Goal: Task Accomplishment & Management: Complete application form

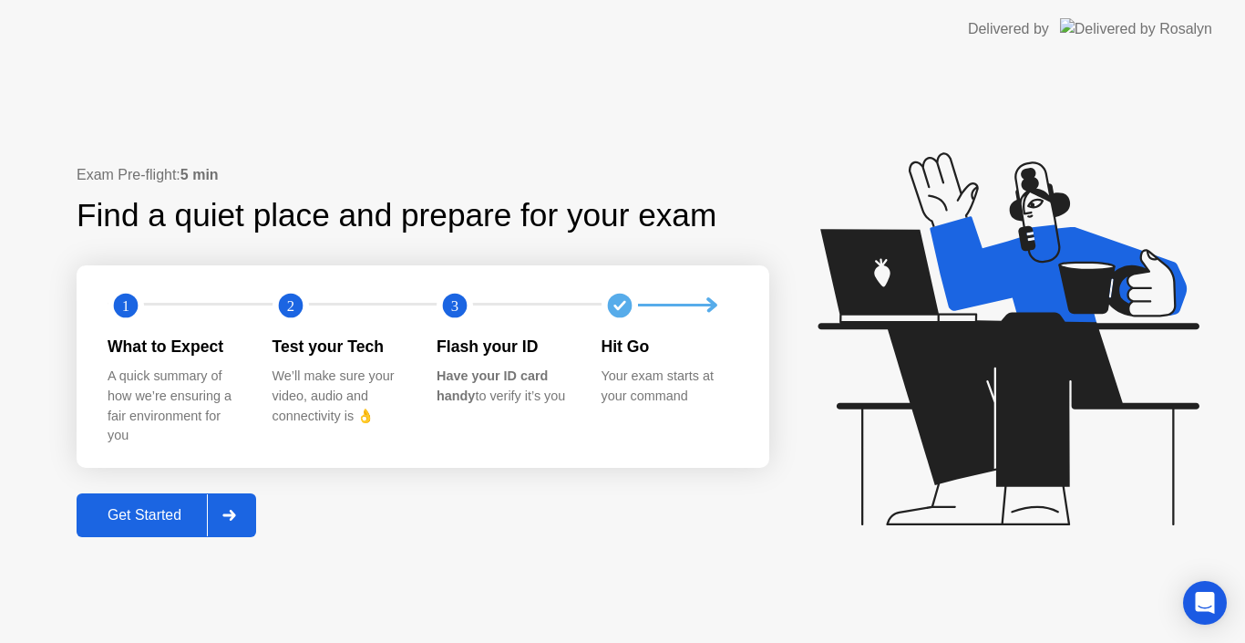
click at [162, 507] on div "Get Started" at bounding box center [144, 515] width 125 height 16
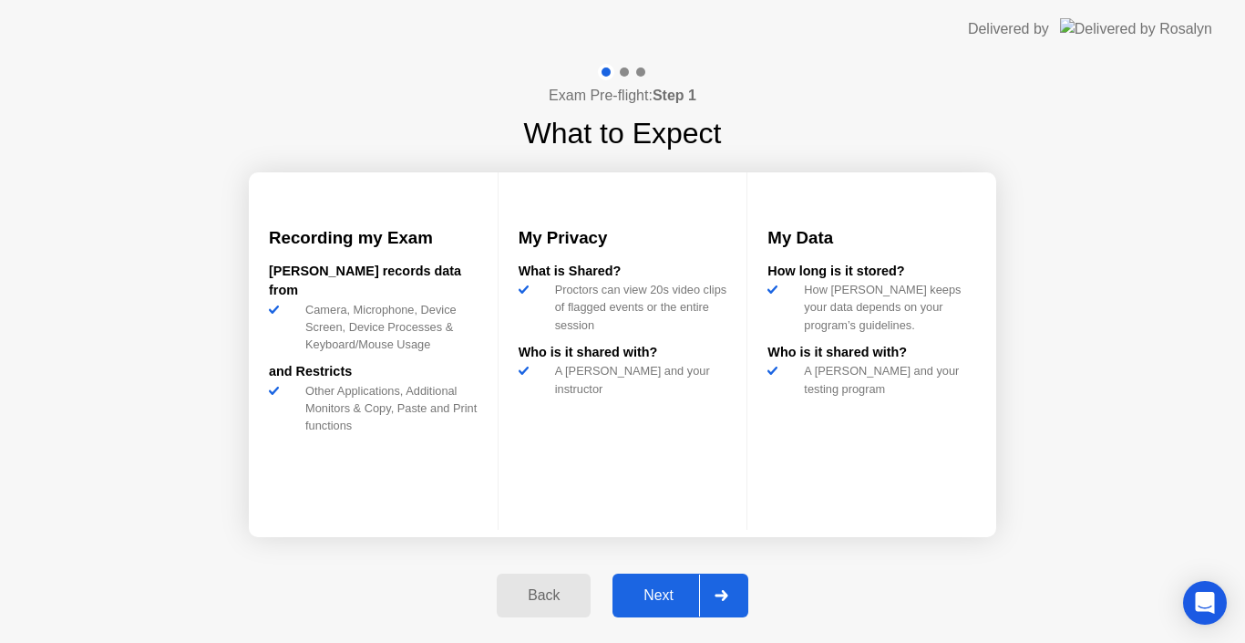
click at [644, 600] on div "Next" at bounding box center [658, 595] width 81 height 16
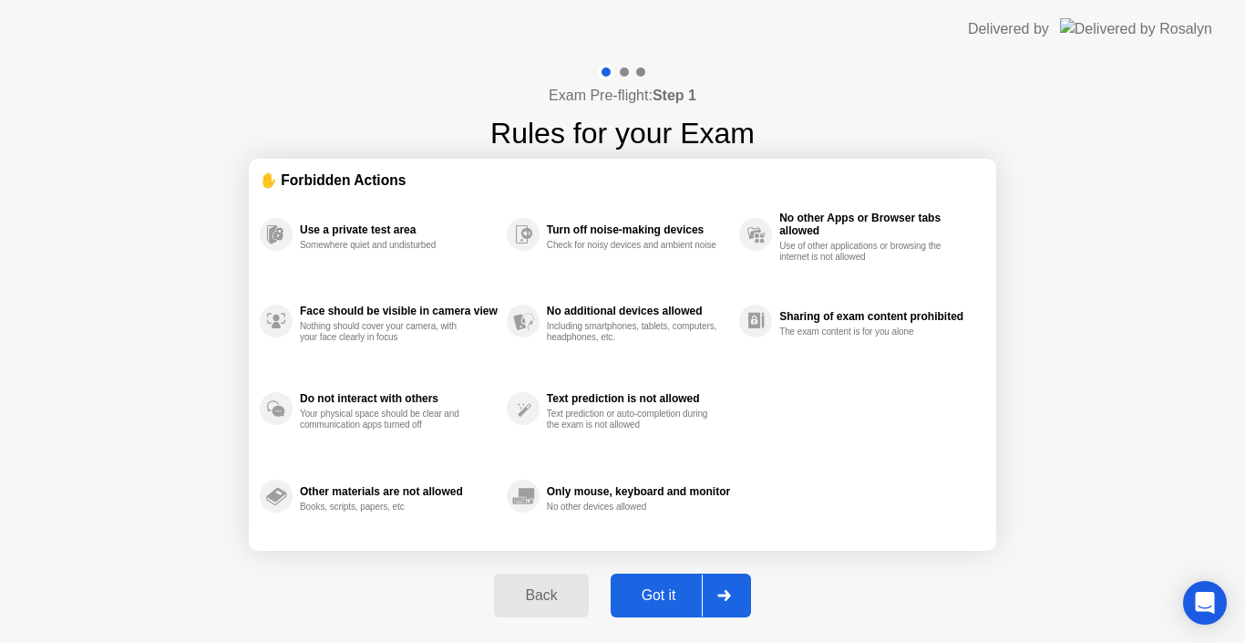
click at [644, 600] on div "Got it" at bounding box center [659, 595] width 86 height 16
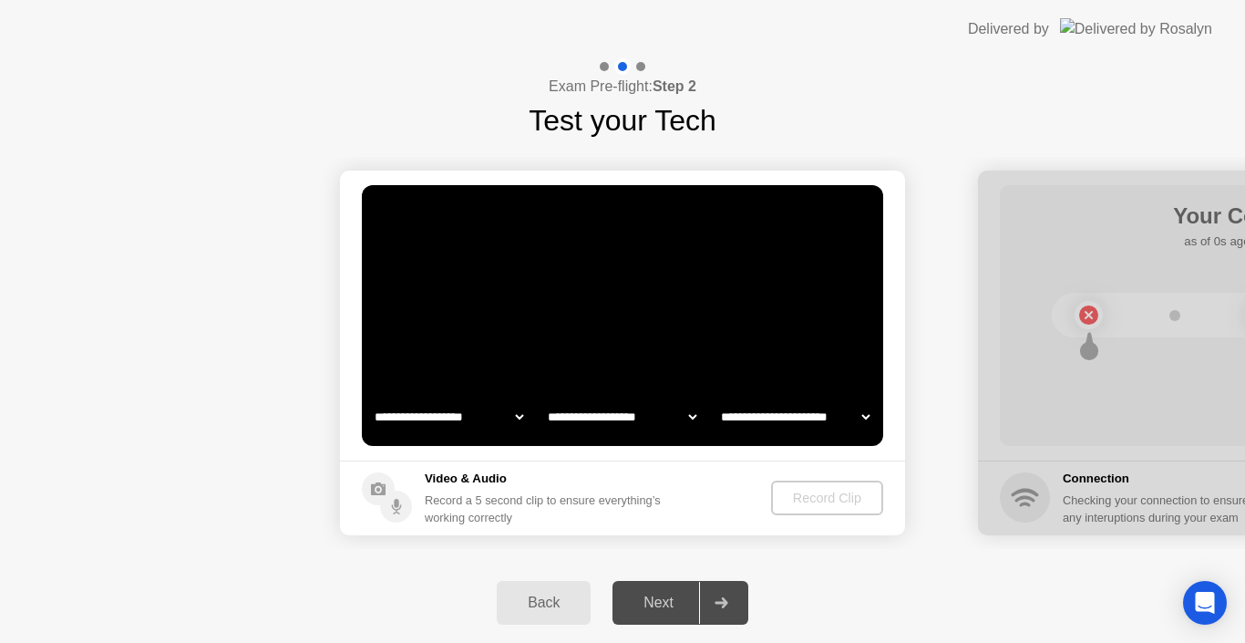
select select "**********"
select select "*******"
click at [819, 491] on div "Record Clip" at bounding box center [829, 498] width 98 height 15
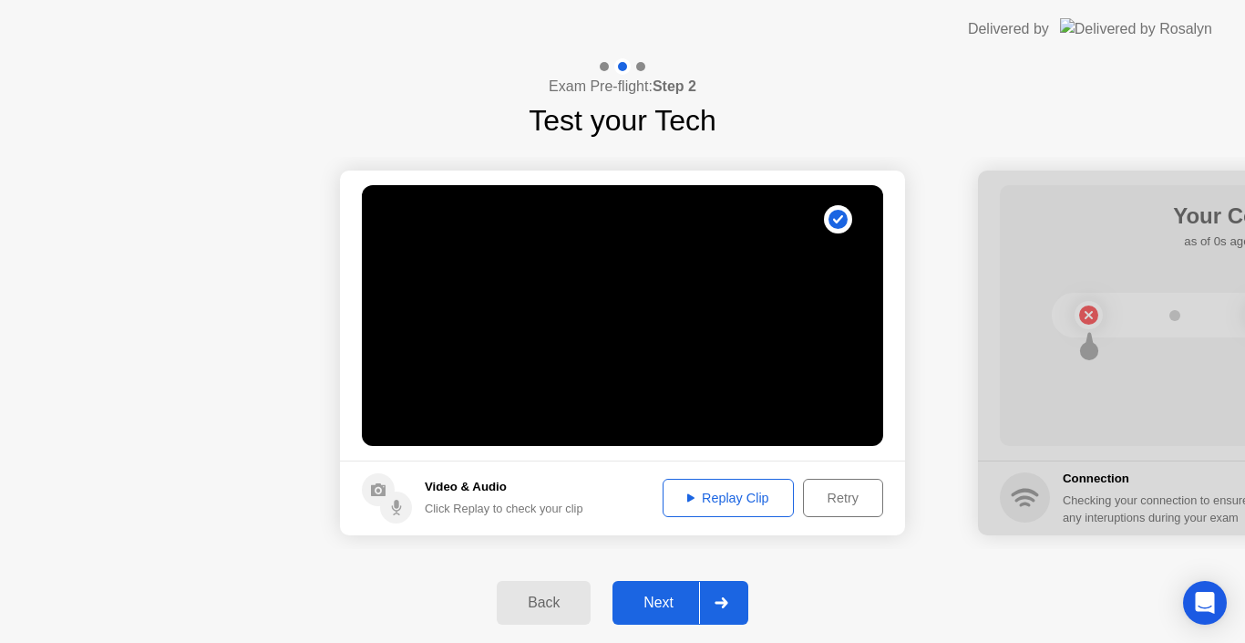
click at [654, 607] on div "Next" at bounding box center [658, 602] width 81 height 16
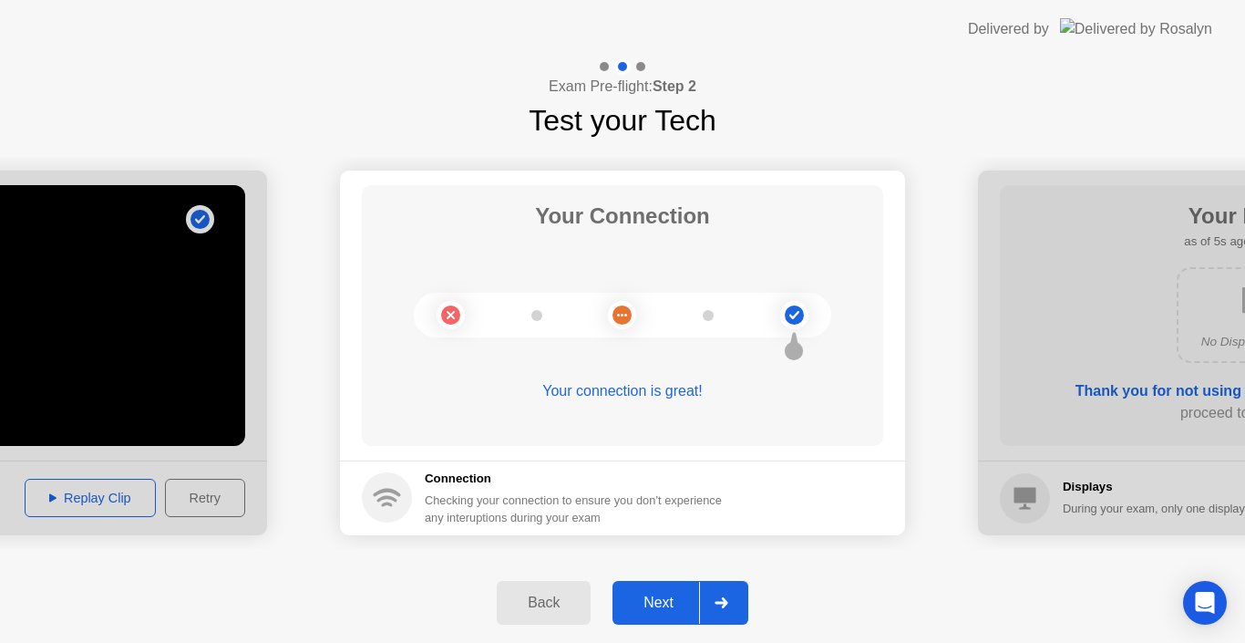
click at [654, 607] on div "Next" at bounding box center [658, 602] width 81 height 16
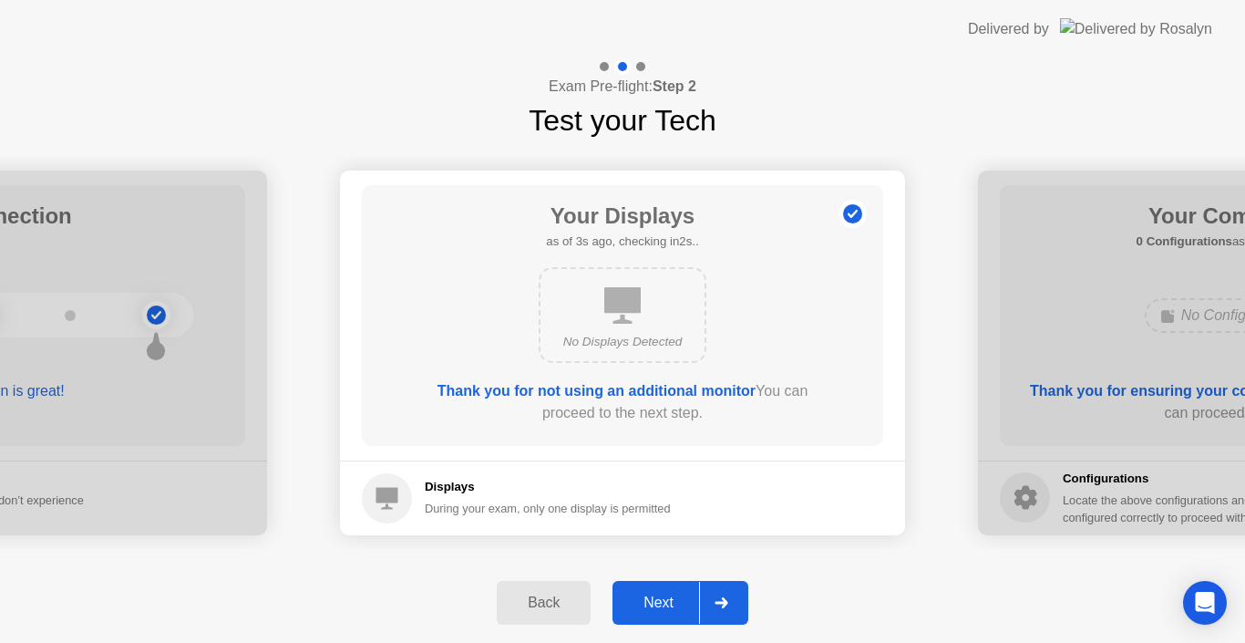
click at [654, 607] on div "Next" at bounding box center [658, 602] width 81 height 16
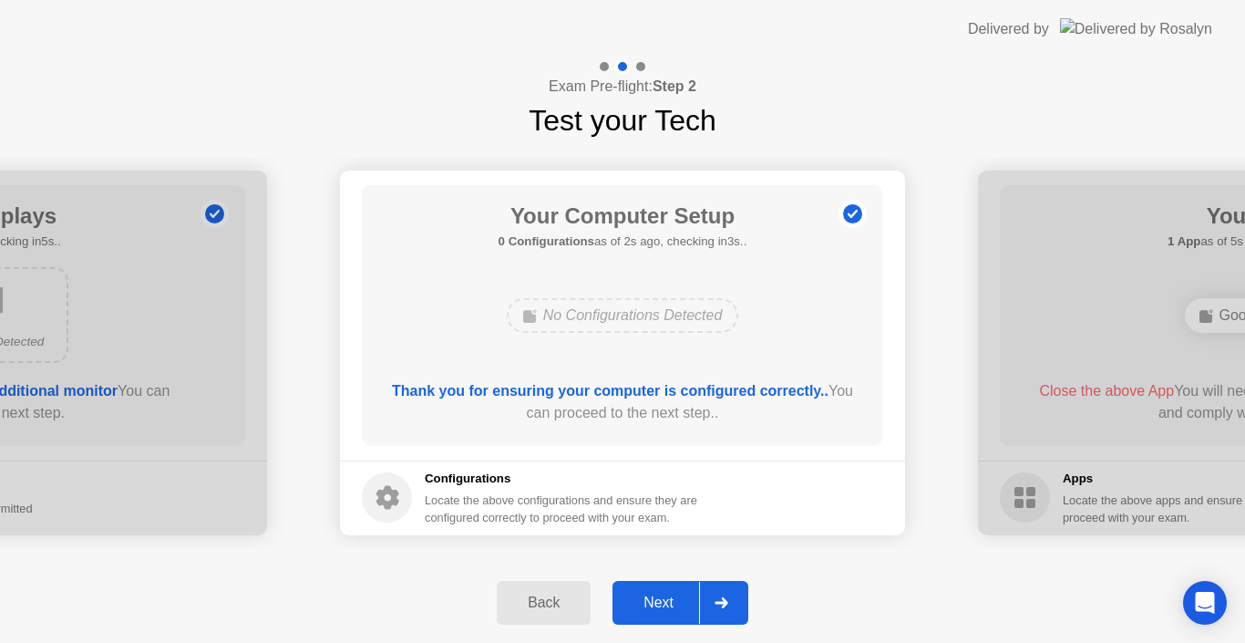
click at [654, 607] on div "Next" at bounding box center [658, 602] width 81 height 16
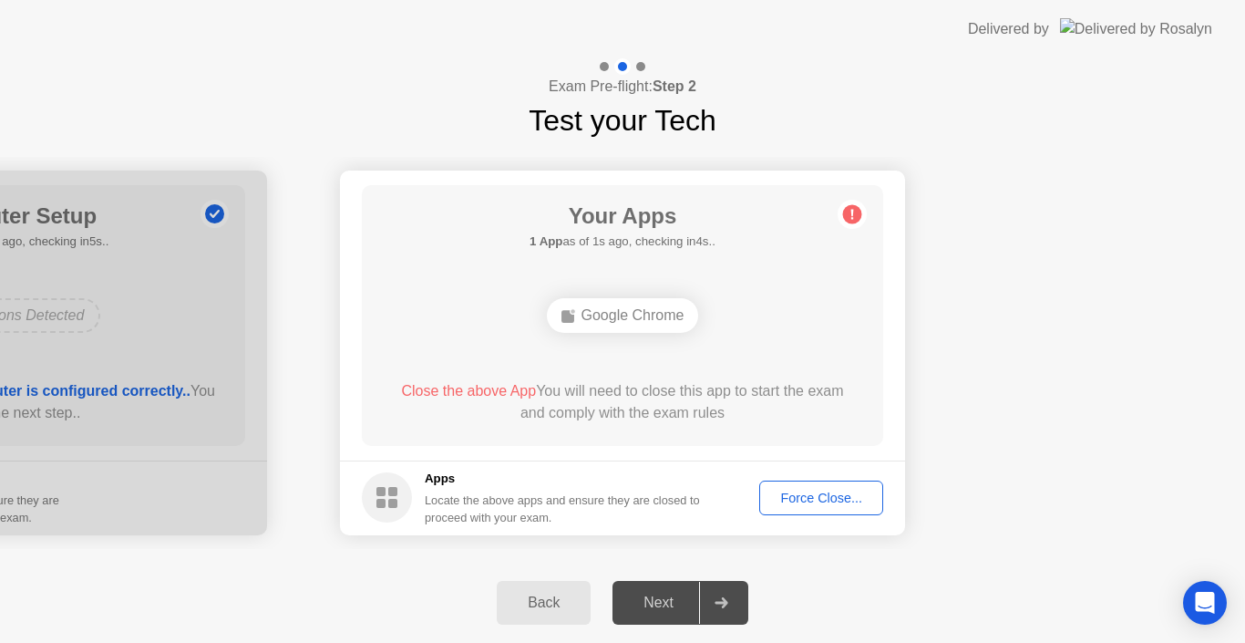
click at [809, 487] on button "Force Close..." at bounding box center [821, 497] width 124 height 35
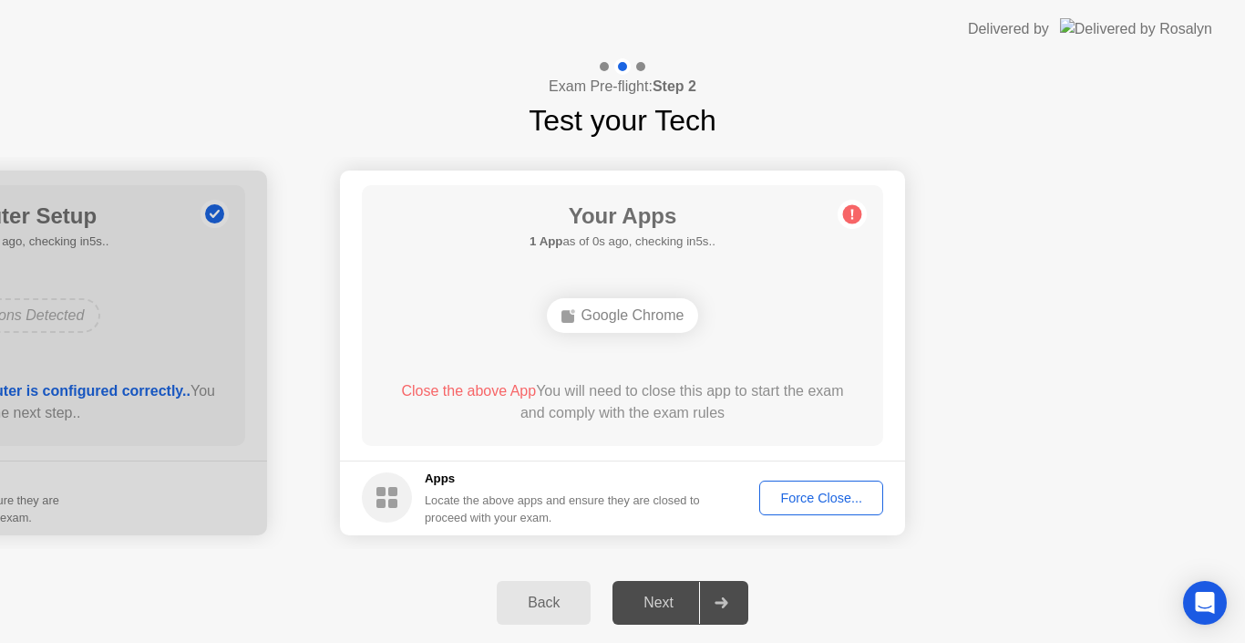
click at [811, 505] on div "Force Close..." at bounding box center [821, 498] width 111 height 15
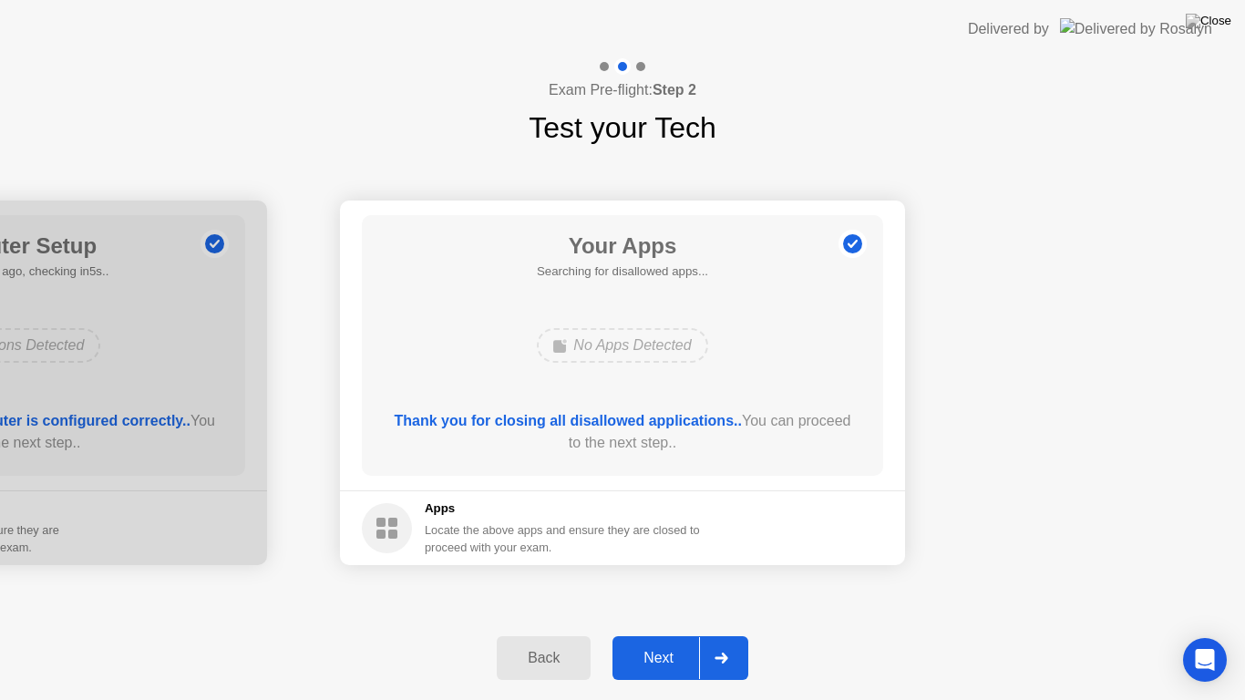
click at [666, 642] on div "Next" at bounding box center [658, 658] width 81 height 16
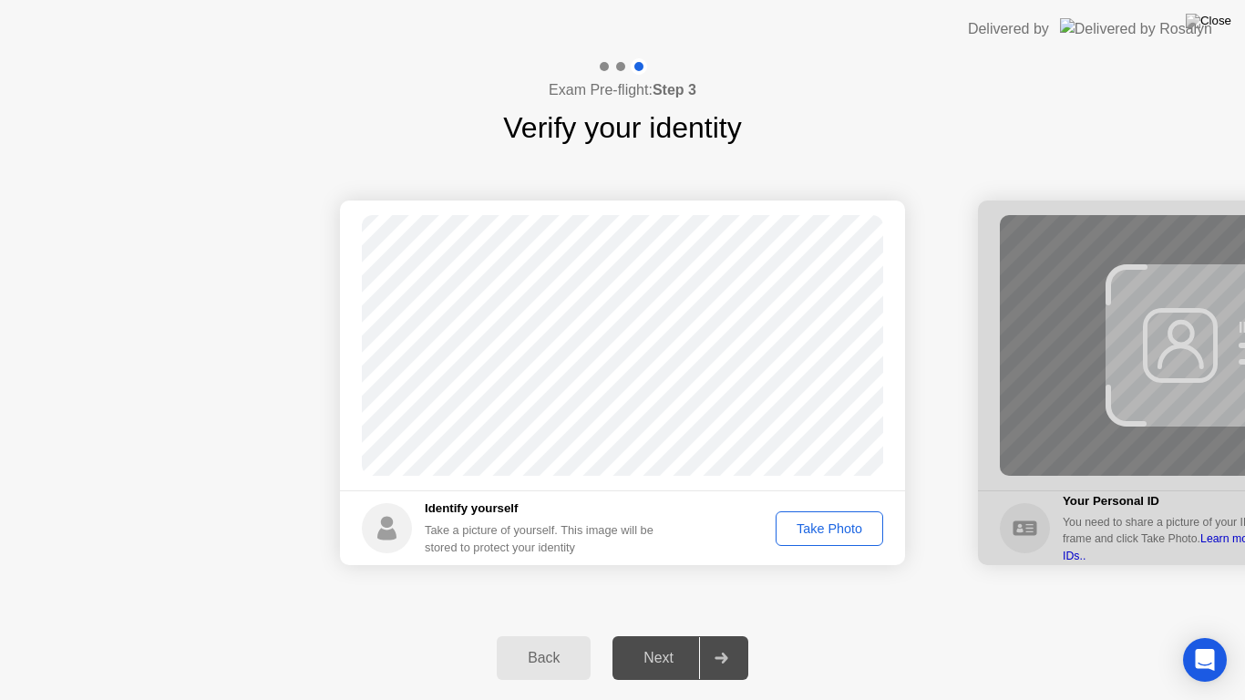
click at [817, 522] on div "Take Photo" at bounding box center [829, 529] width 95 height 15
click at [662, 642] on div "Next" at bounding box center [658, 658] width 81 height 16
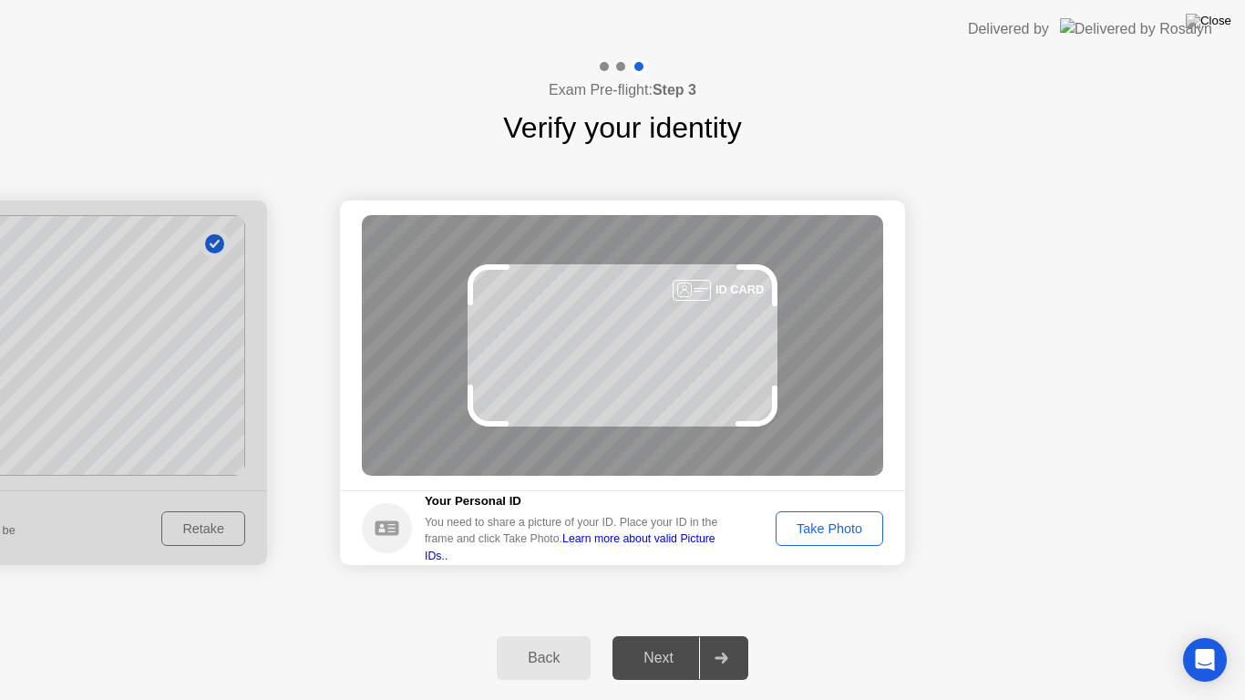
click at [833, 530] on div "Take Photo" at bounding box center [829, 529] width 95 height 15
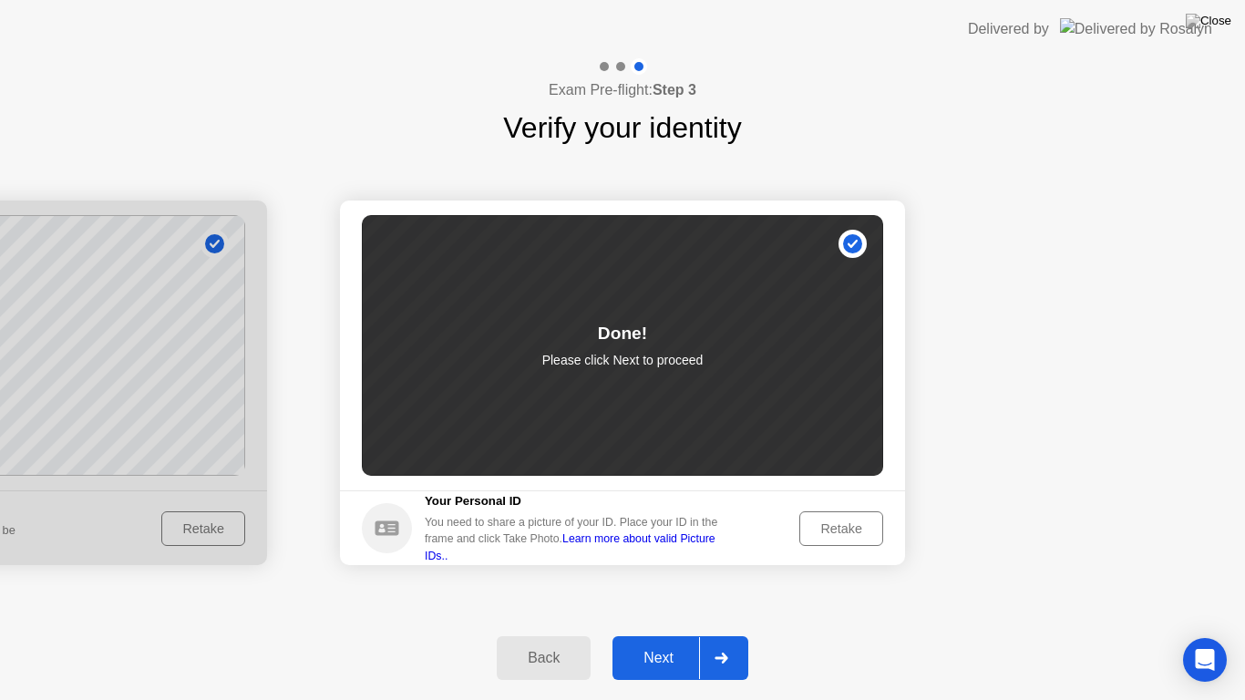
click at [651, 642] on div "Next" at bounding box center [658, 658] width 81 height 16
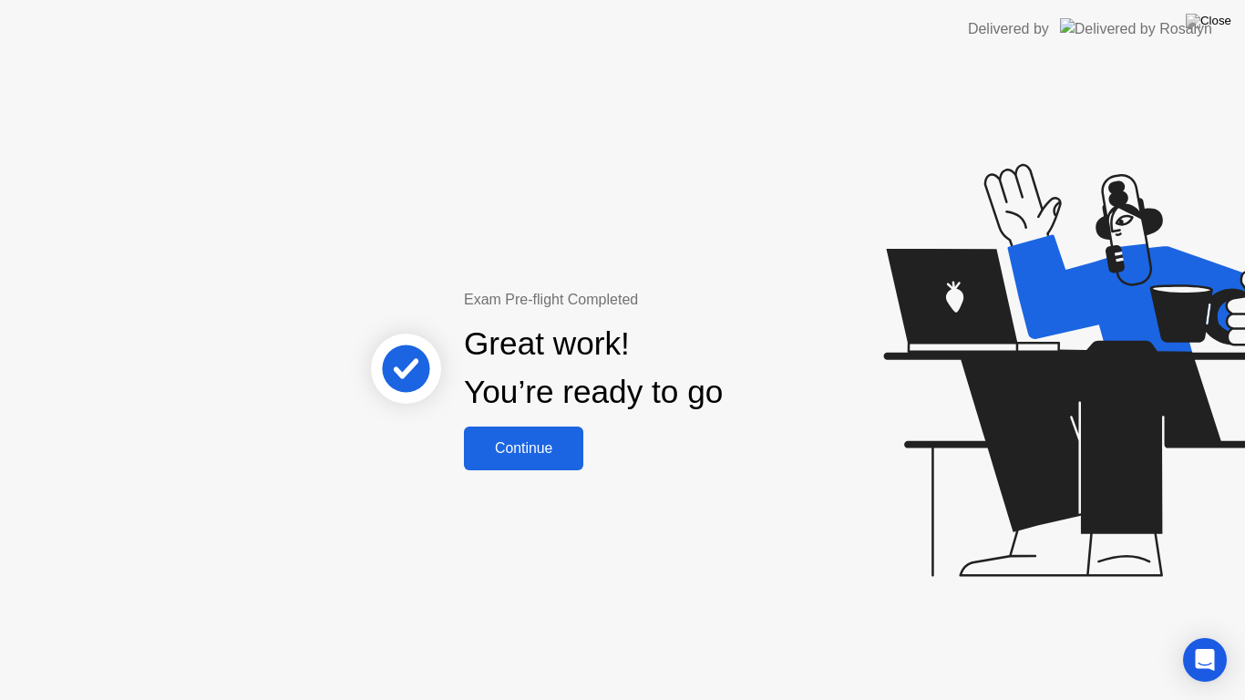
click at [526, 429] on button "Continue" at bounding box center [523, 449] width 119 height 44
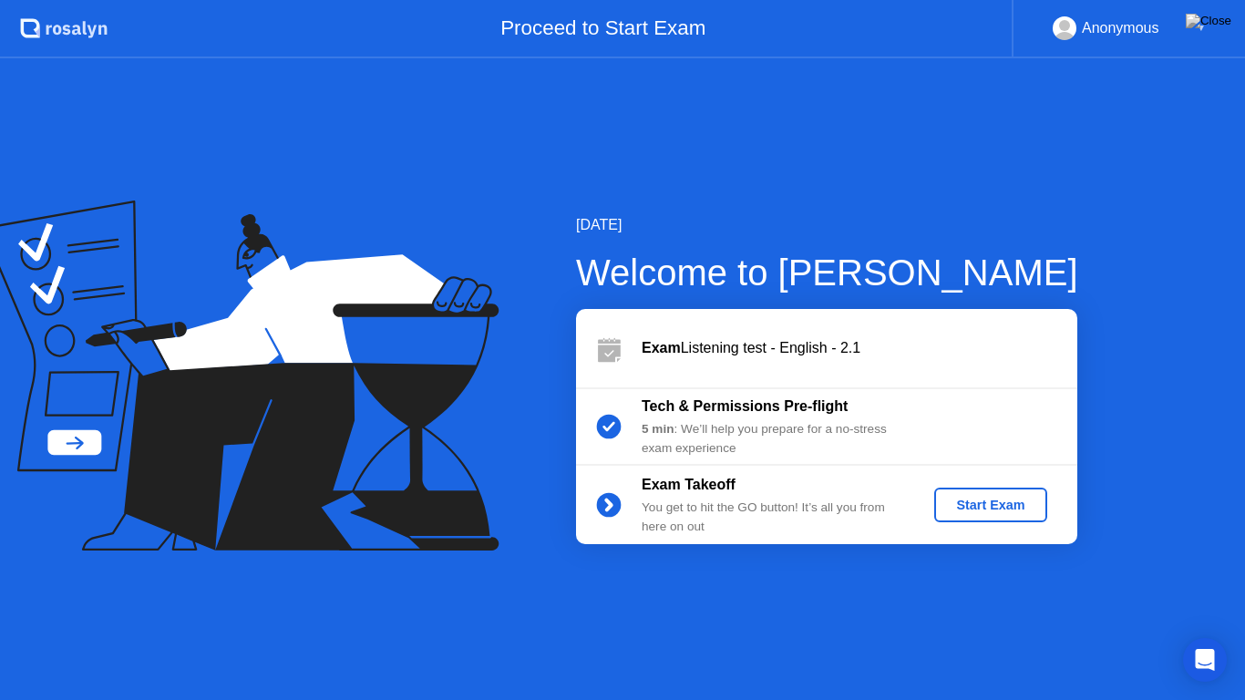
click at [992, 501] on div "Start Exam" at bounding box center [991, 505] width 98 height 15
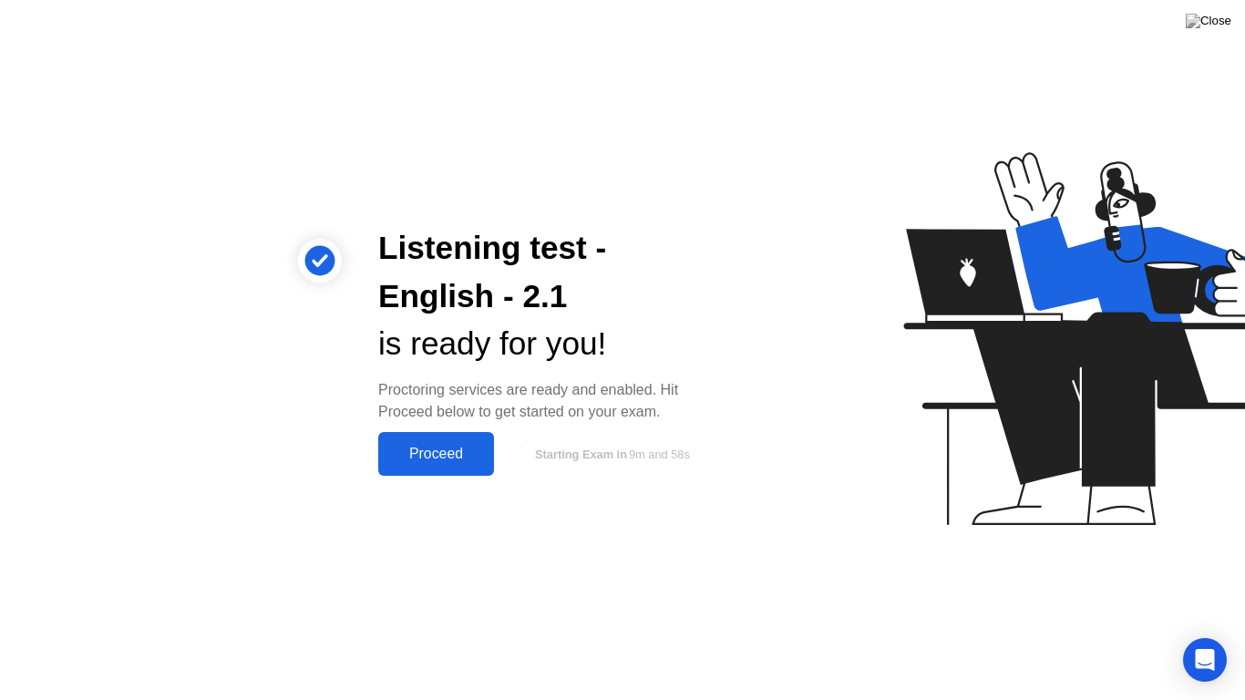
click at [449, 460] on div "Proceed" at bounding box center [436, 454] width 105 height 16
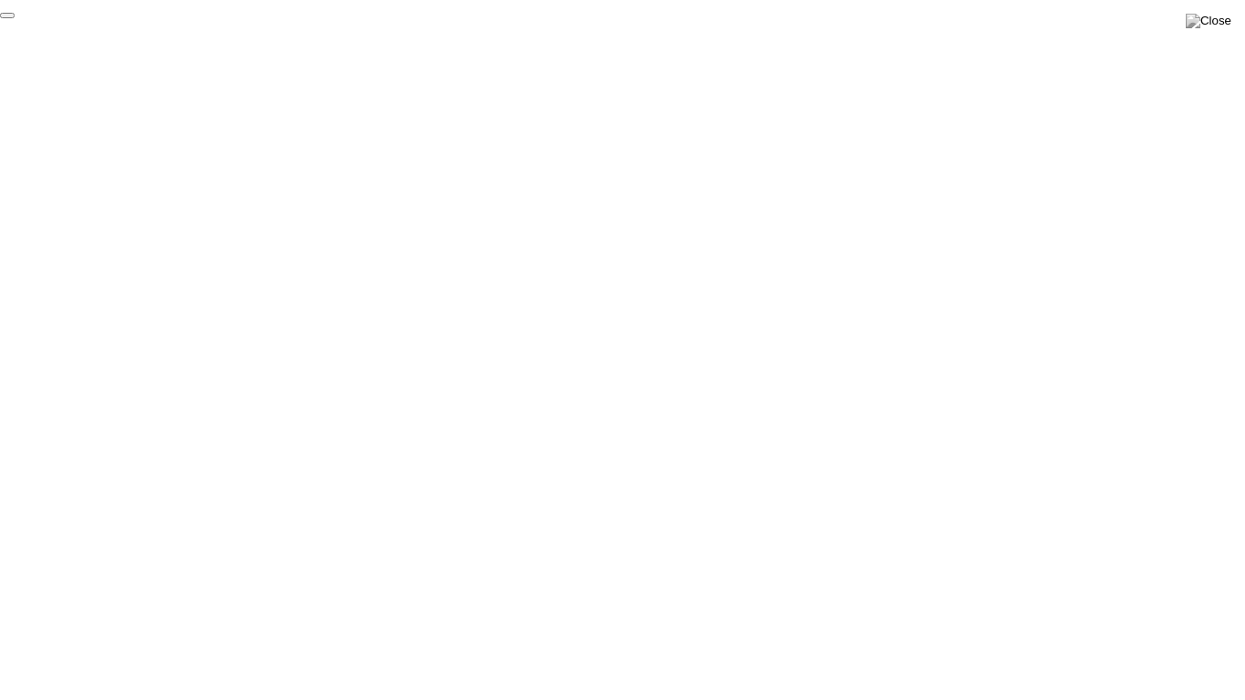
click div "End Proctoring Session"
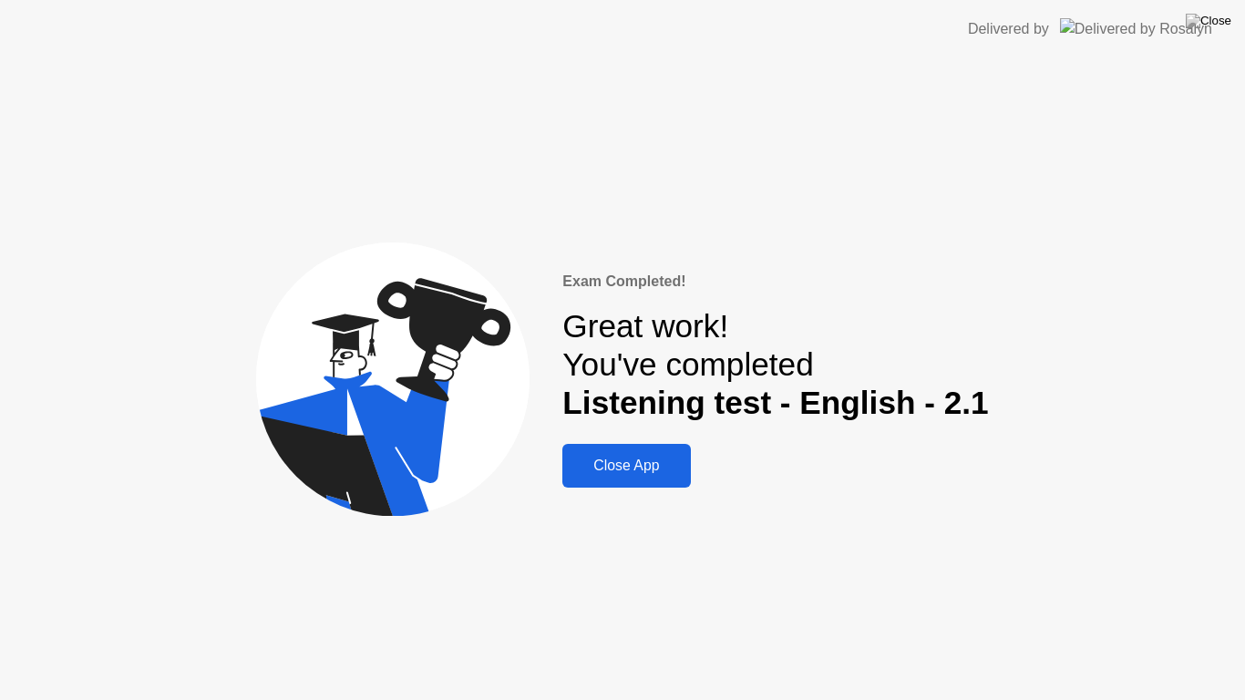
click at [643, 458] on div "Close App" at bounding box center [626, 466] width 117 height 16
